Goal: Check status: Check status

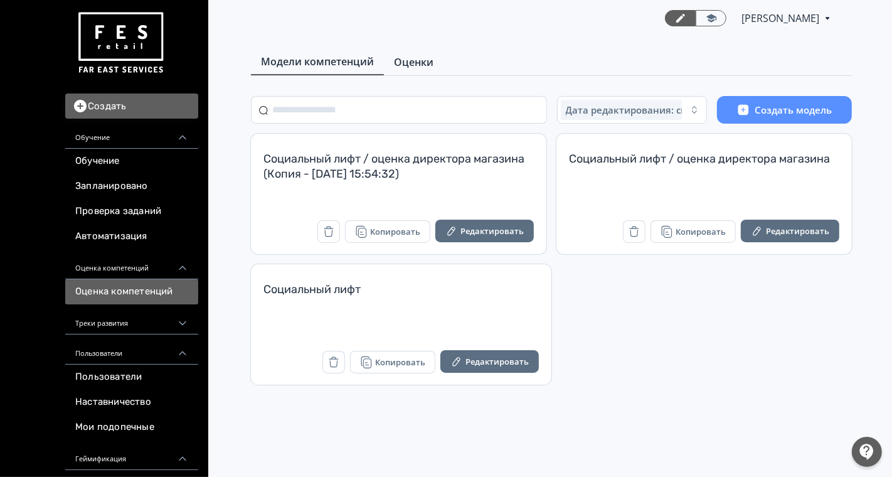
click at [394, 64] on span "Оценки" at bounding box center [414, 62] width 40 height 15
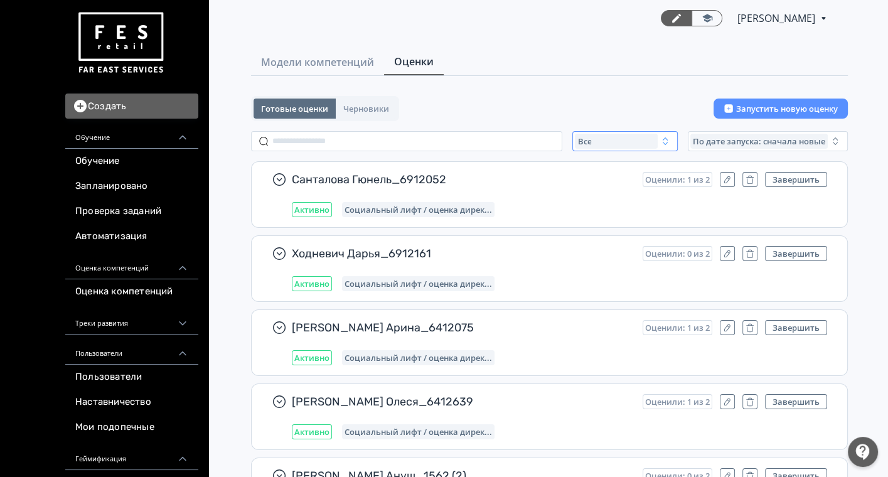
click at [613, 144] on div "Все" at bounding box center [616, 141] width 83 height 15
click at [607, 189] on span "Активные" at bounding box center [612, 192] width 46 height 13
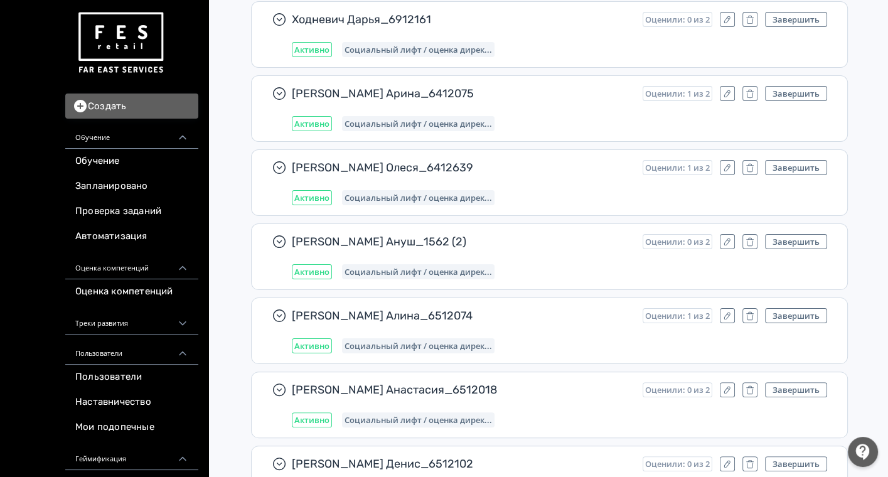
scroll to position [8268, 0]
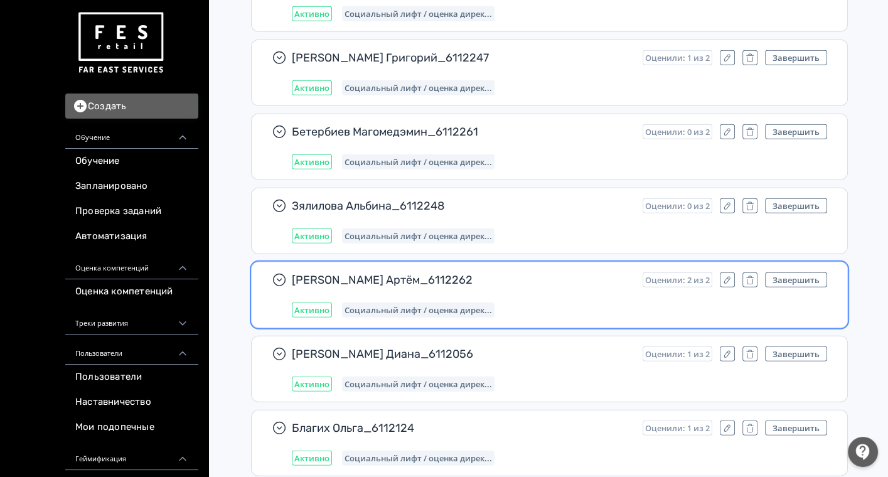
click at [563, 272] on div "[PERSON_NAME] Артём_6112262 Оценили: 2 из 2 Завершить Активно Социальный лифт /…" at bounding box center [559, 294] width 535 height 45
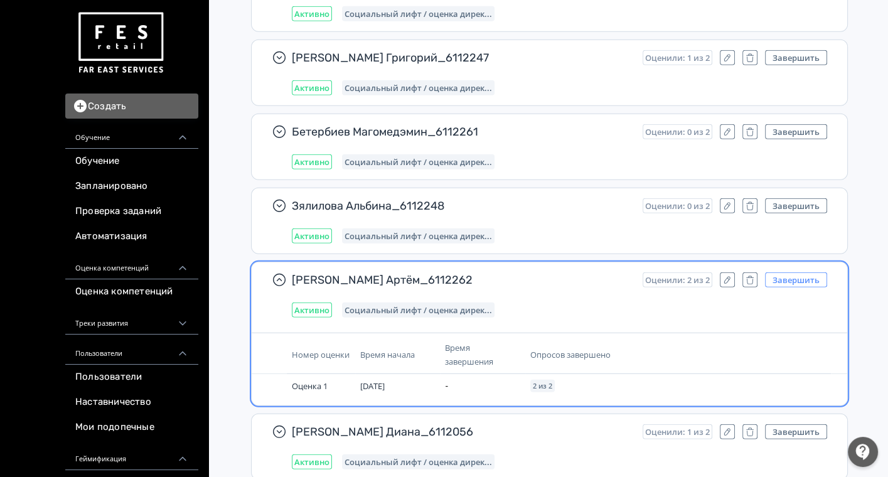
click at [805, 272] on button "Завершить" at bounding box center [796, 279] width 62 height 15
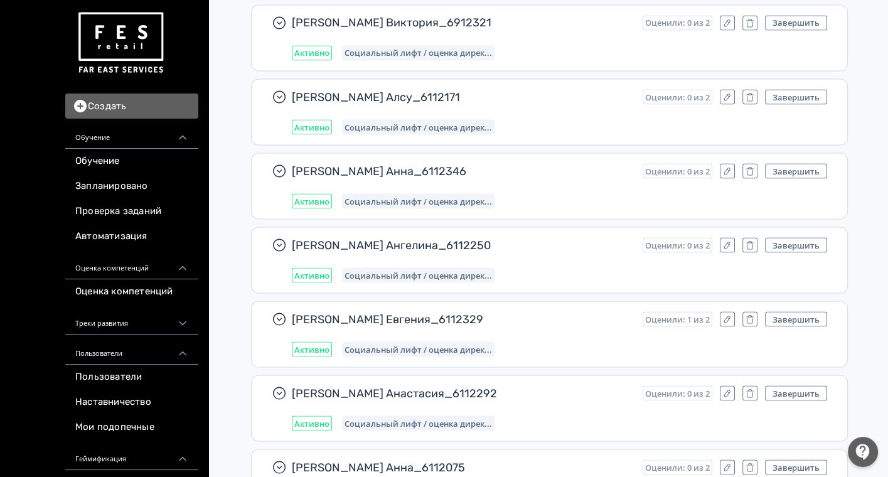
scroll to position [0, 0]
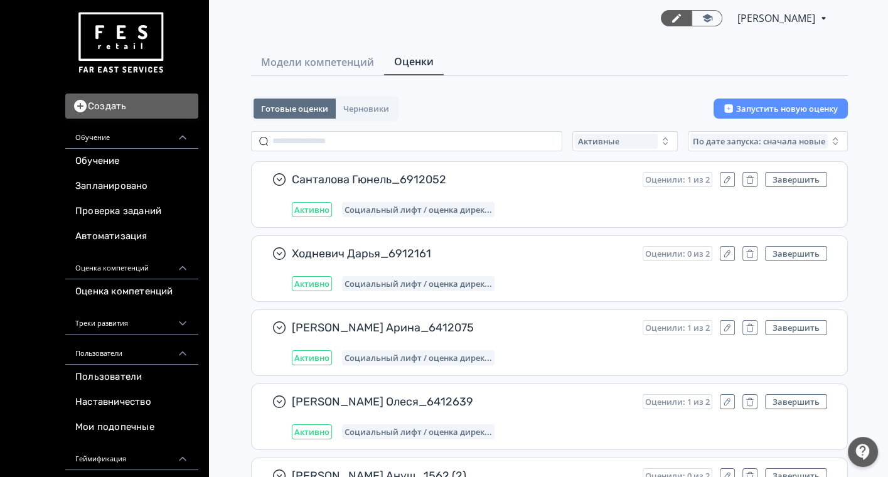
click at [146, 41] on img at bounding box center [120, 43] width 90 height 71
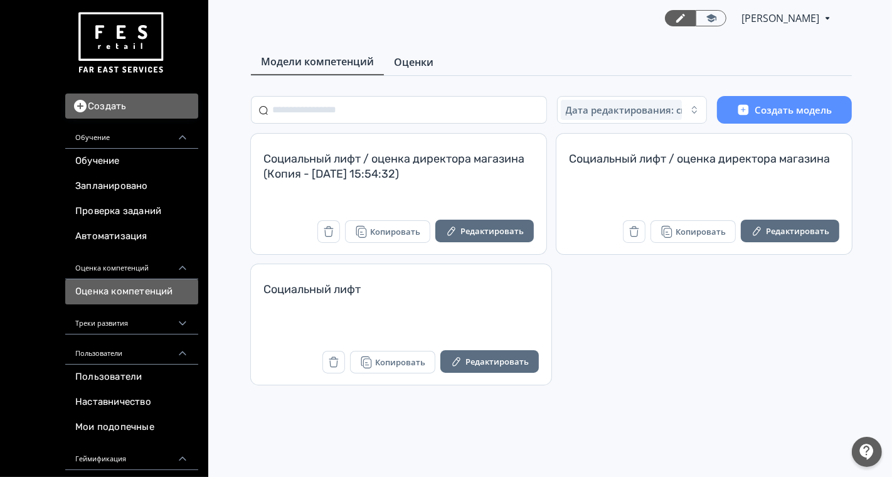
click at [409, 55] on span "Оценки" at bounding box center [414, 62] width 40 height 15
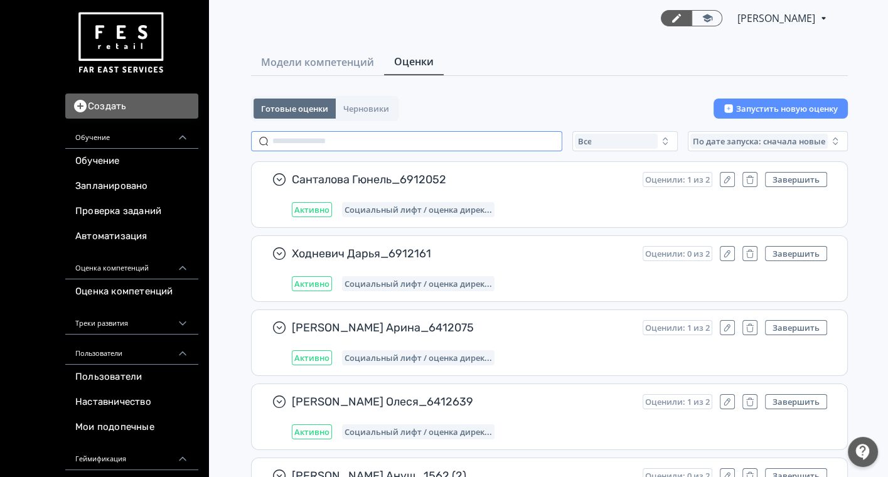
click at [365, 134] on input "text" at bounding box center [406, 141] width 311 height 20
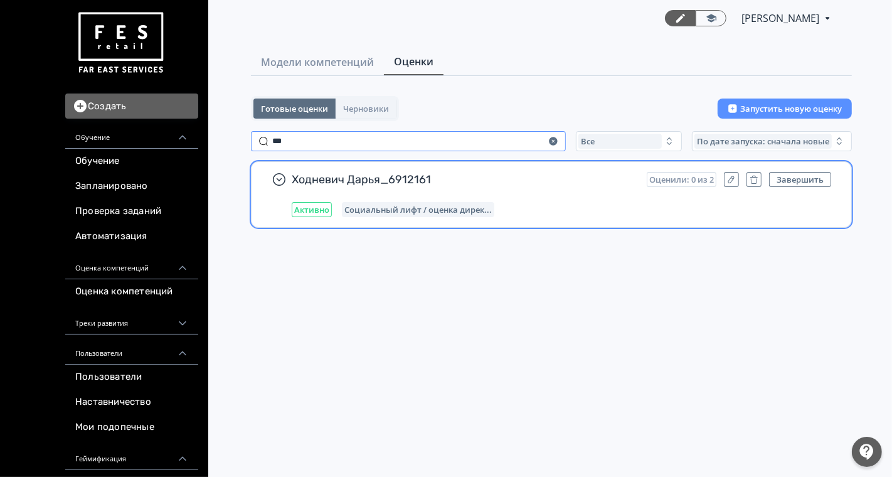
type input "***"
click at [534, 206] on div "Активно Социальный лифт / оценка дирек..." at bounding box center [562, 209] width 540 height 15
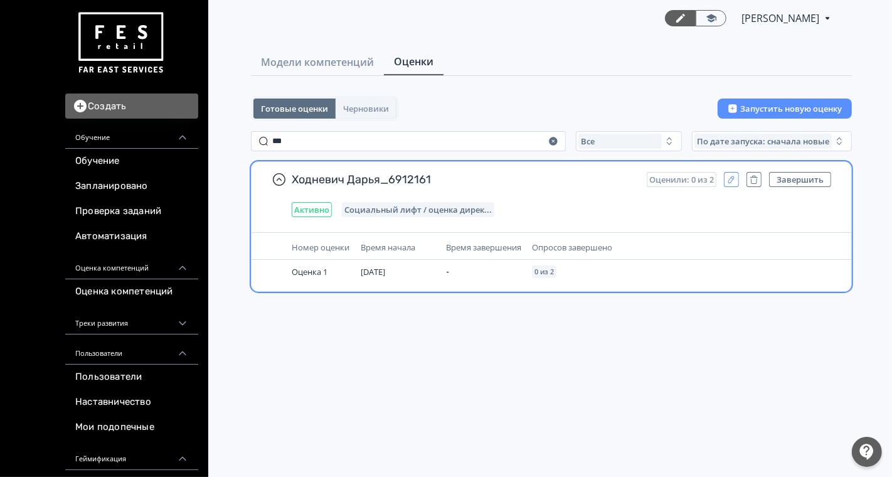
click at [730, 176] on icon "button" at bounding box center [732, 179] width 10 height 10
